Goal: Information Seeking & Learning: Learn about a topic

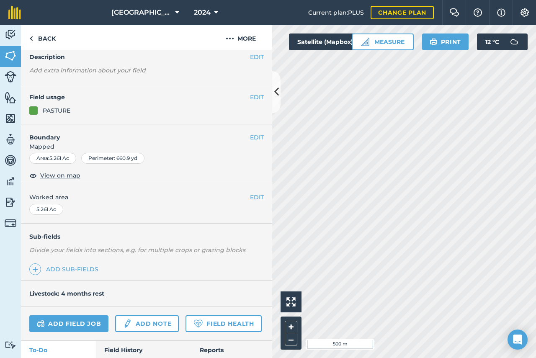
scroll to position [96, 0]
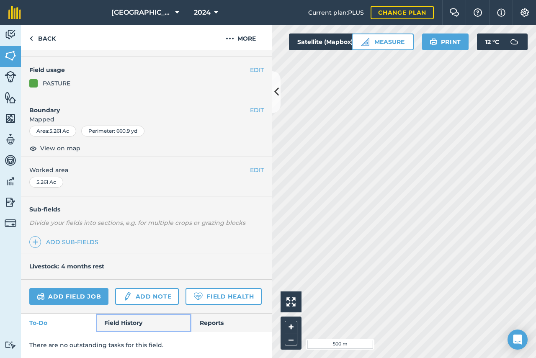
click at [125, 322] on link "Field History" at bounding box center [143, 323] width 95 height 18
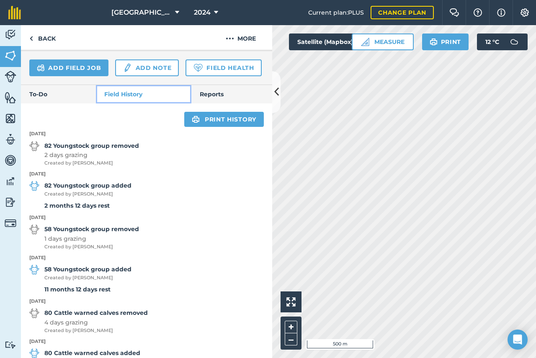
scroll to position [305, 0]
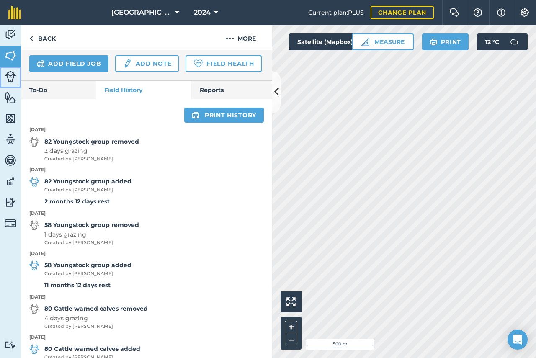
click at [9, 78] on img at bounding box center [11, 77] width 12 height 12
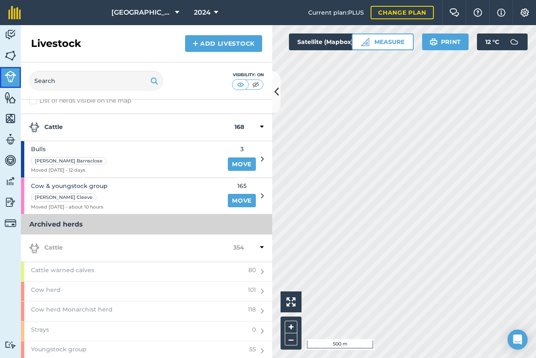
scroll to position [15, 0]
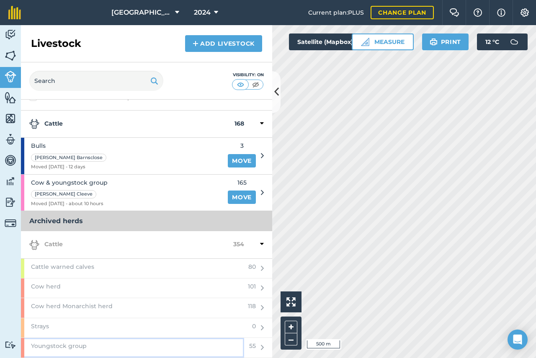
click at [53, 346] on span "Youngstock group" at bounding box center [59, 345] width 56 height 9
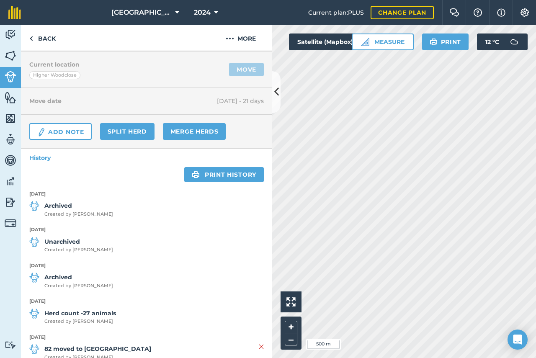
scroll to position [84, 0]
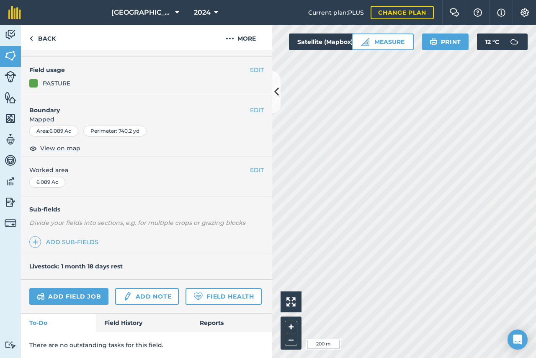
scroll to position [96, 0]
click at [128, 324] on link "Field History" at bounding box center [143, 323] width 95 height 18
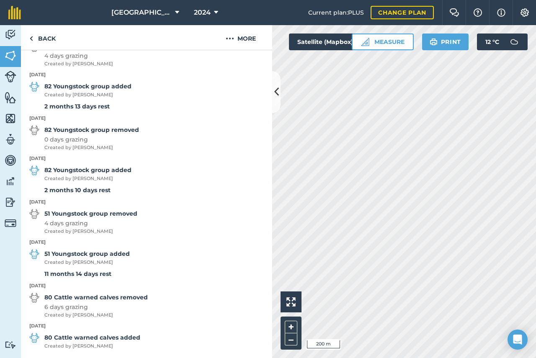
scroll to position [424, 0]
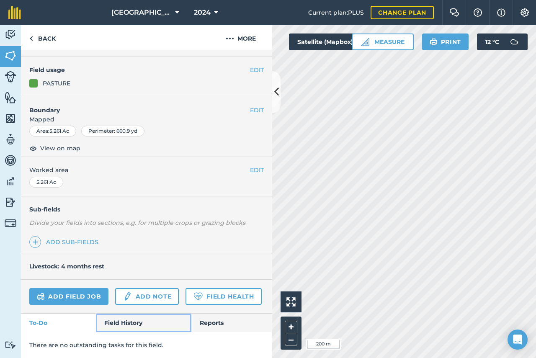
click at [135, 323] on link "Field History" at bounding box center [143, 323] width 95 height 18
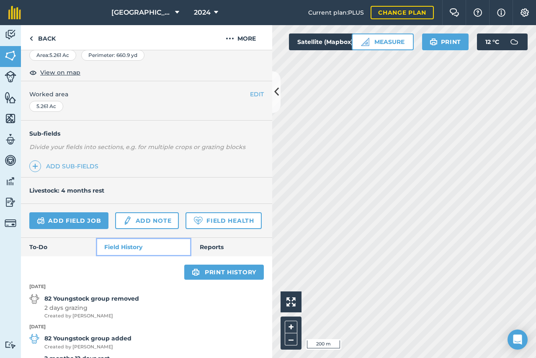
scroll to position [263, 0]
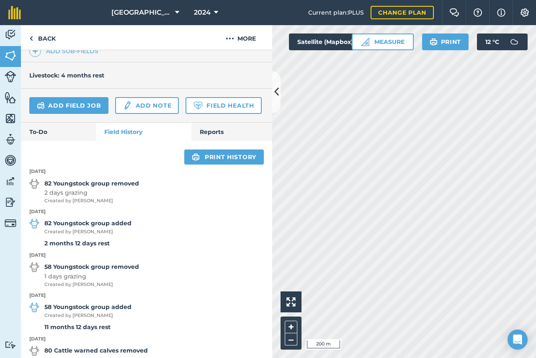
scroll to position [96, 0]
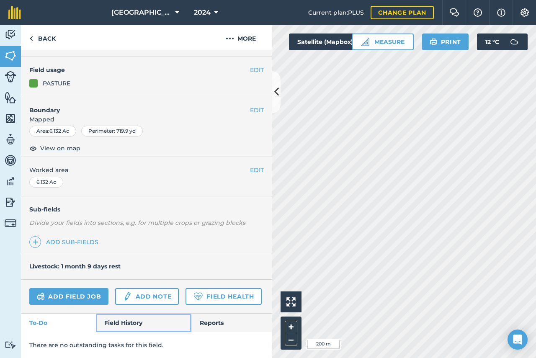
click at [116, 323] on link "Field History" at bounding box center [143, 323] width 95 height 18
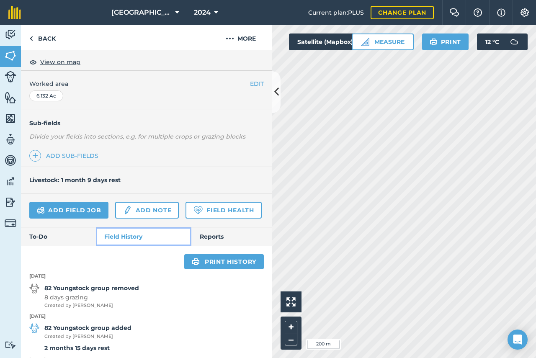
scroll to position [305, 0]
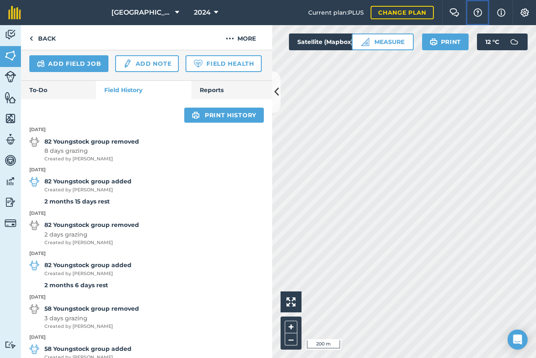
click at [478, 12] on img at bounding box center [478, 12] width 10 height 8
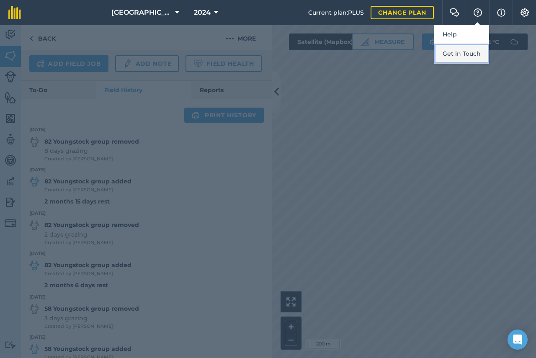
click at [449, 54] on button "Get in Touch" at bounding box center [461, 54] width 55 height 20
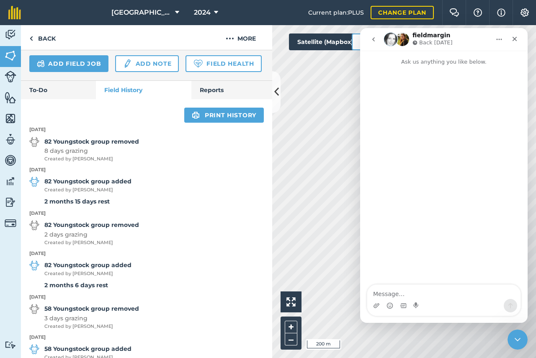
scroll to position [0, 0]
click at [422, 296] on textarea "Message…" at bounding box center [443, 292] width 153 height 14
click at [518, 41] on div "Close" at bounding box center [514, 38] width 15 height 15
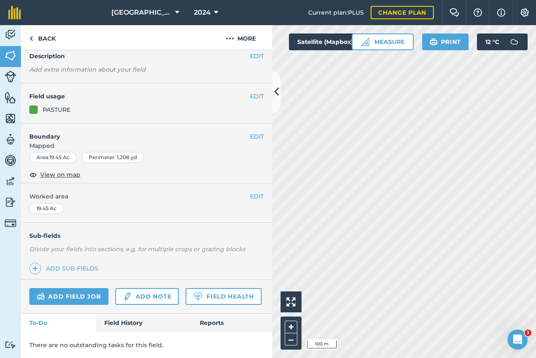
scroll to position [96, 0]
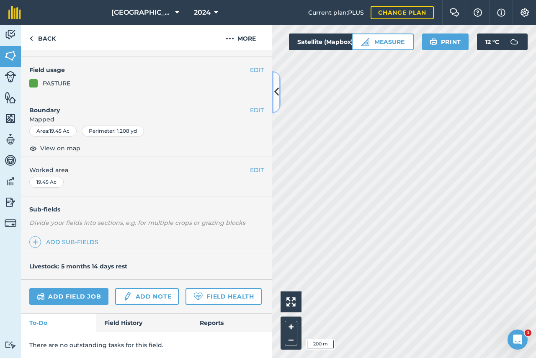
click at [279, 90] on button at bounding box center [276, 92] width 8 height 42
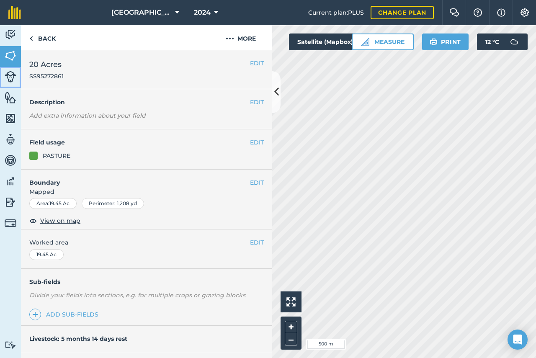
click at [10, 75] on img at bounding box center [11, 77] width 12 height 12
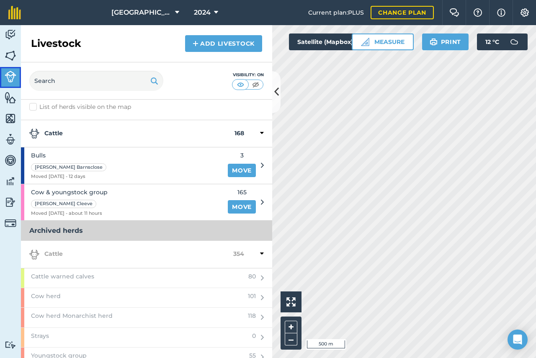
scroll to position [15, 0]
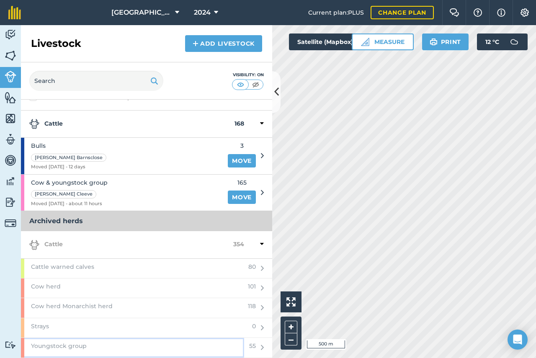
click at [62, 347] on span "Youngstock group" at bounding box center [59, 345] width 56 height 9
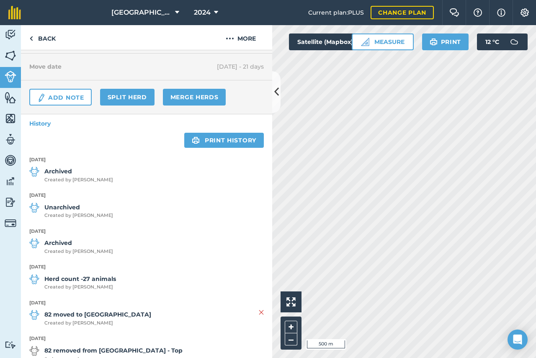
scroll to position [126, 0]
